Goal: Transaction & Acquisition: Purchase product/service

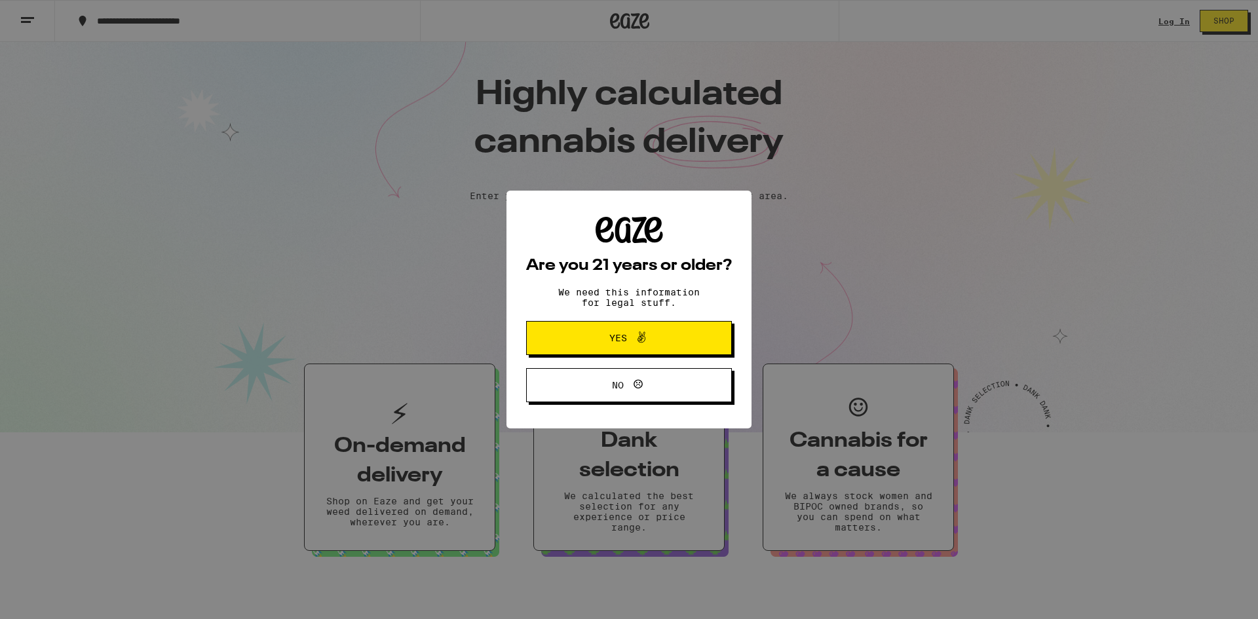
click at [694, 332] on button "Yes" at bounding box center [629, 338] width 206 height 34
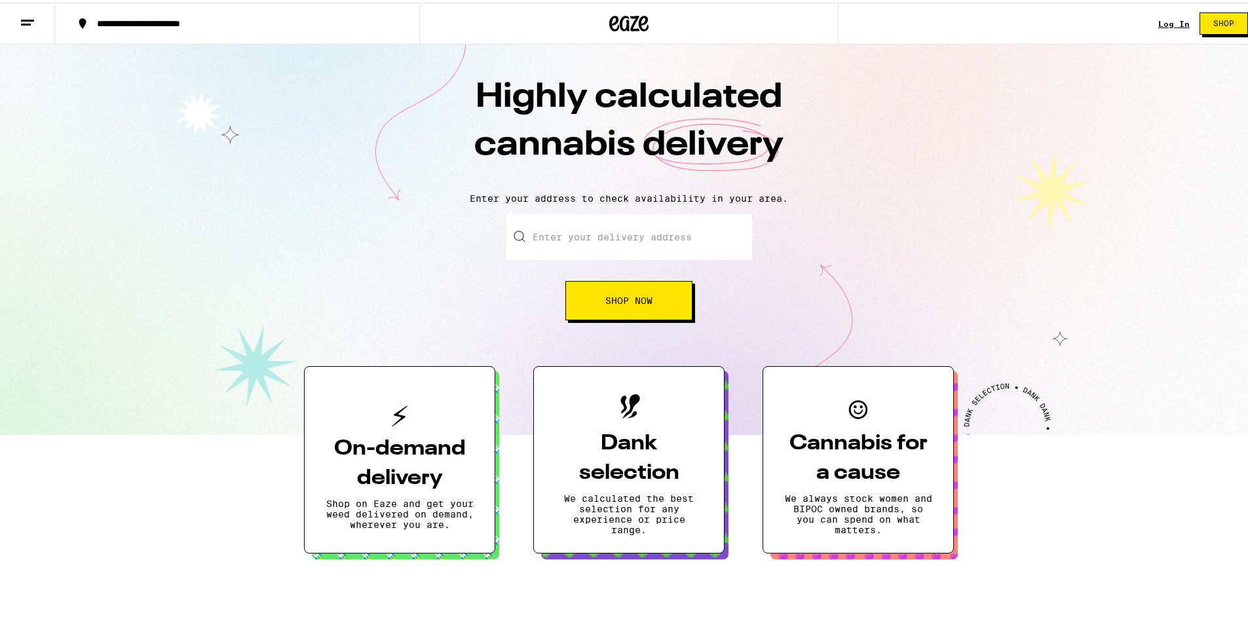
click at [549, 221] on input "Enter your delivery address" at bounding box center [629, 235] width 246 height 46
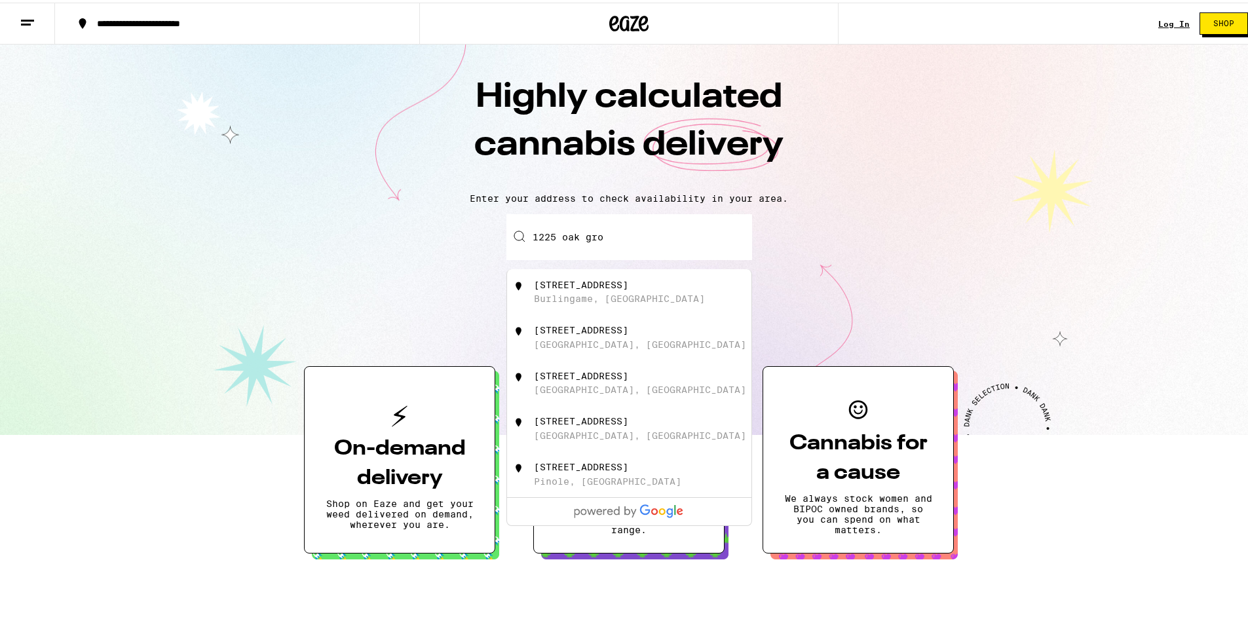
click at [612, 287] on div "[STREET_ADDRESS]" at bounding box center [581, 282] width 94 height 10
type input "[STREET_ADDRESS]"
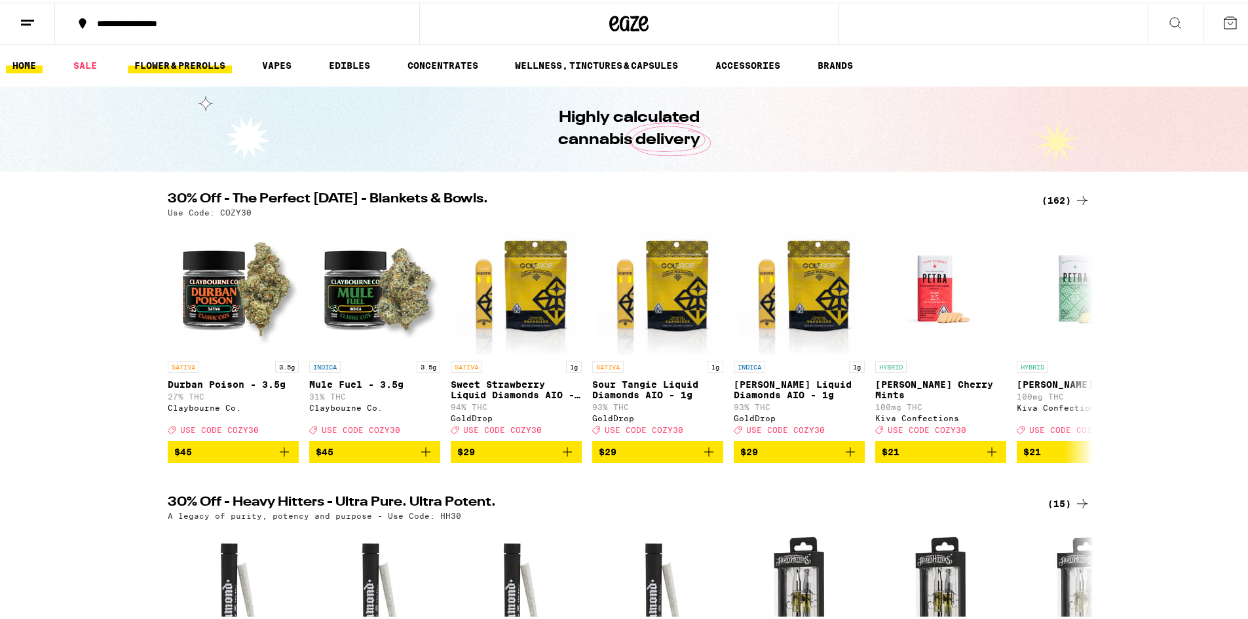
click at [225, 67] on link "FLOWER & PREROLLS" at bounding box center [180, 63] width 104 height 16
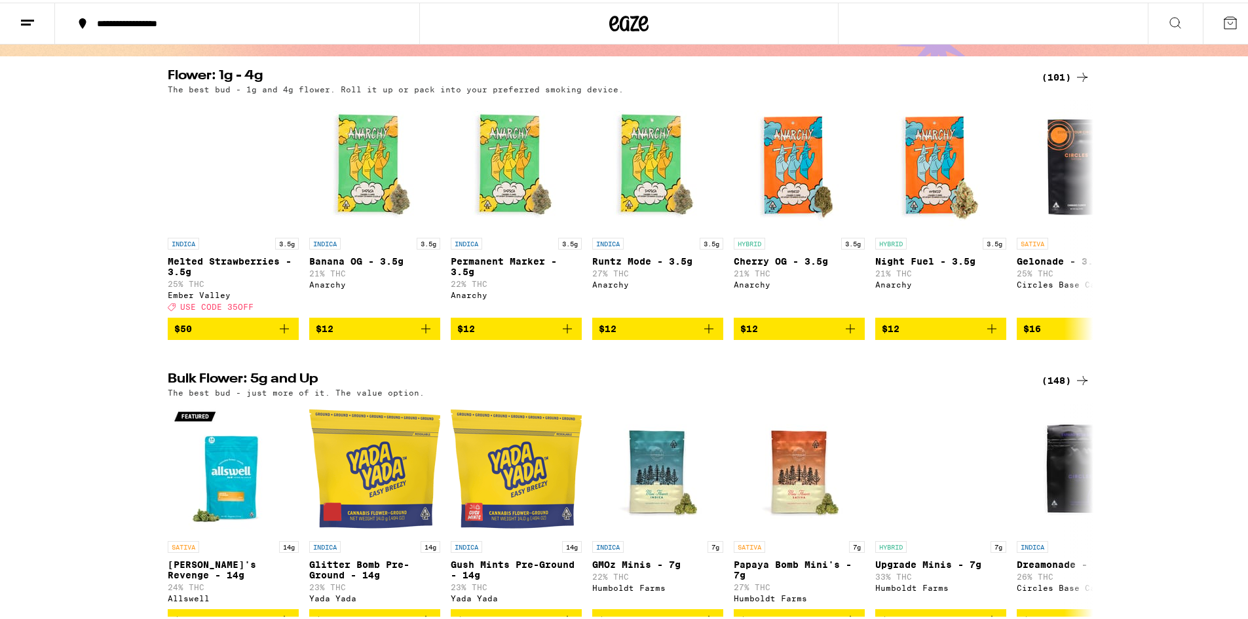
scroll to position [131, 0]
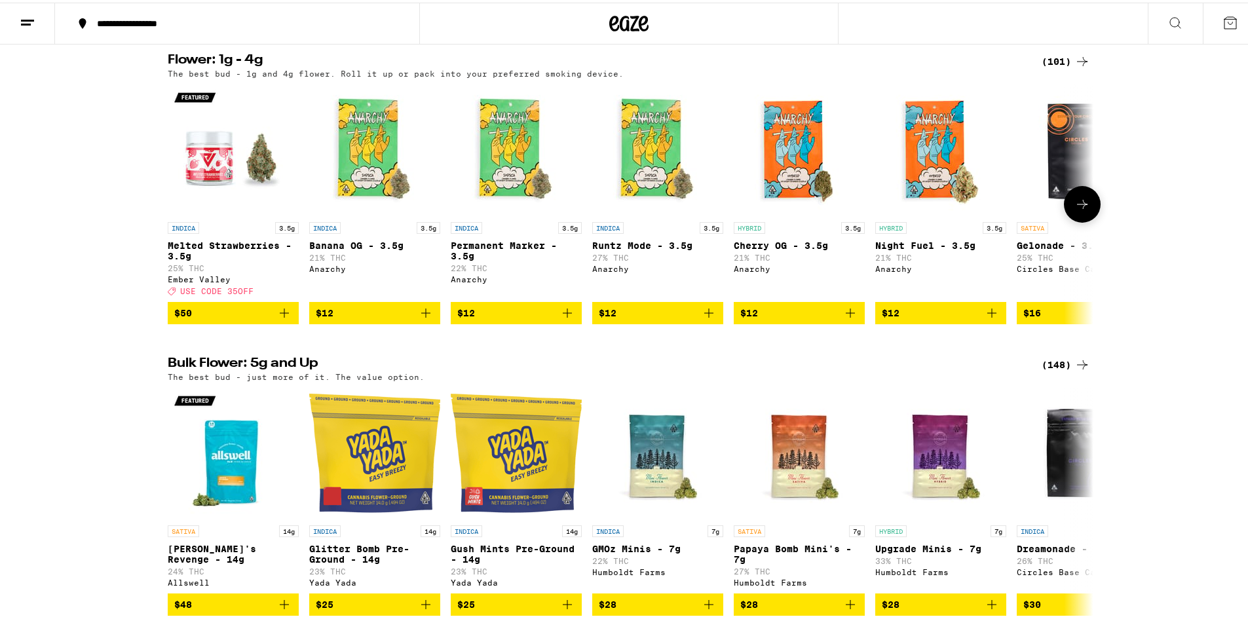
click at [1090, 202] on button at bounding box center [1082, 201] width 37 height 37
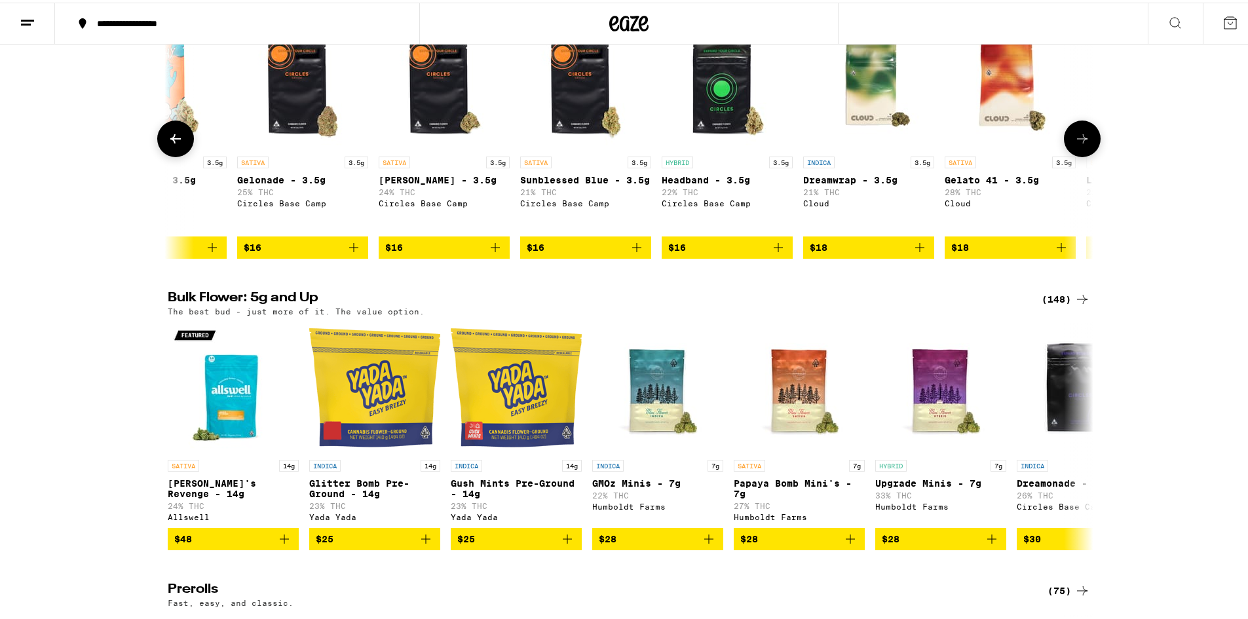
scroll to position [393, 0]
